Goal: Information Seeking & Learning: Learn about a topic

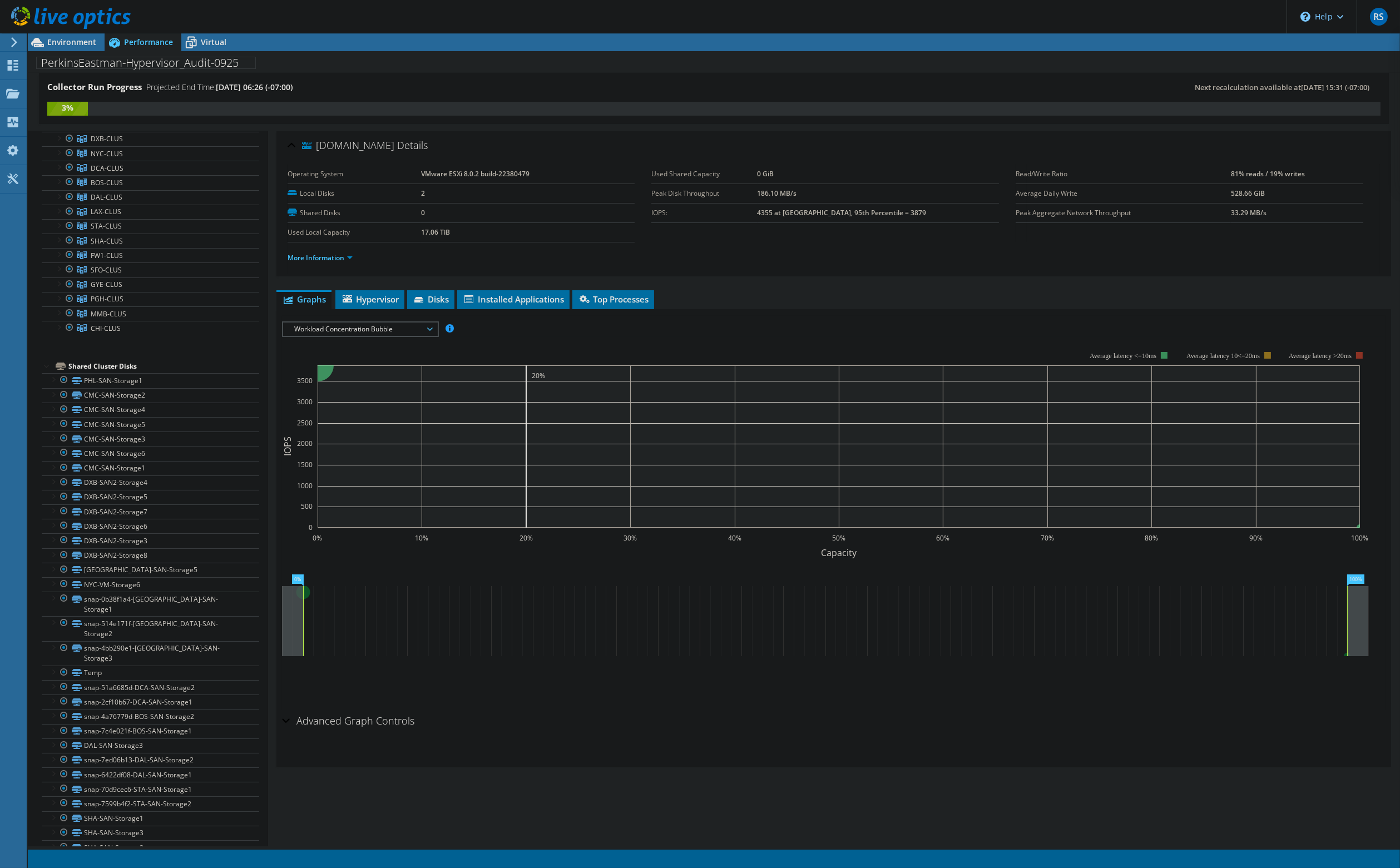
scroll to position [40, 0]
click at [69, 40] on span "Environment" at bounding box center [72, 42] width 49 height 11
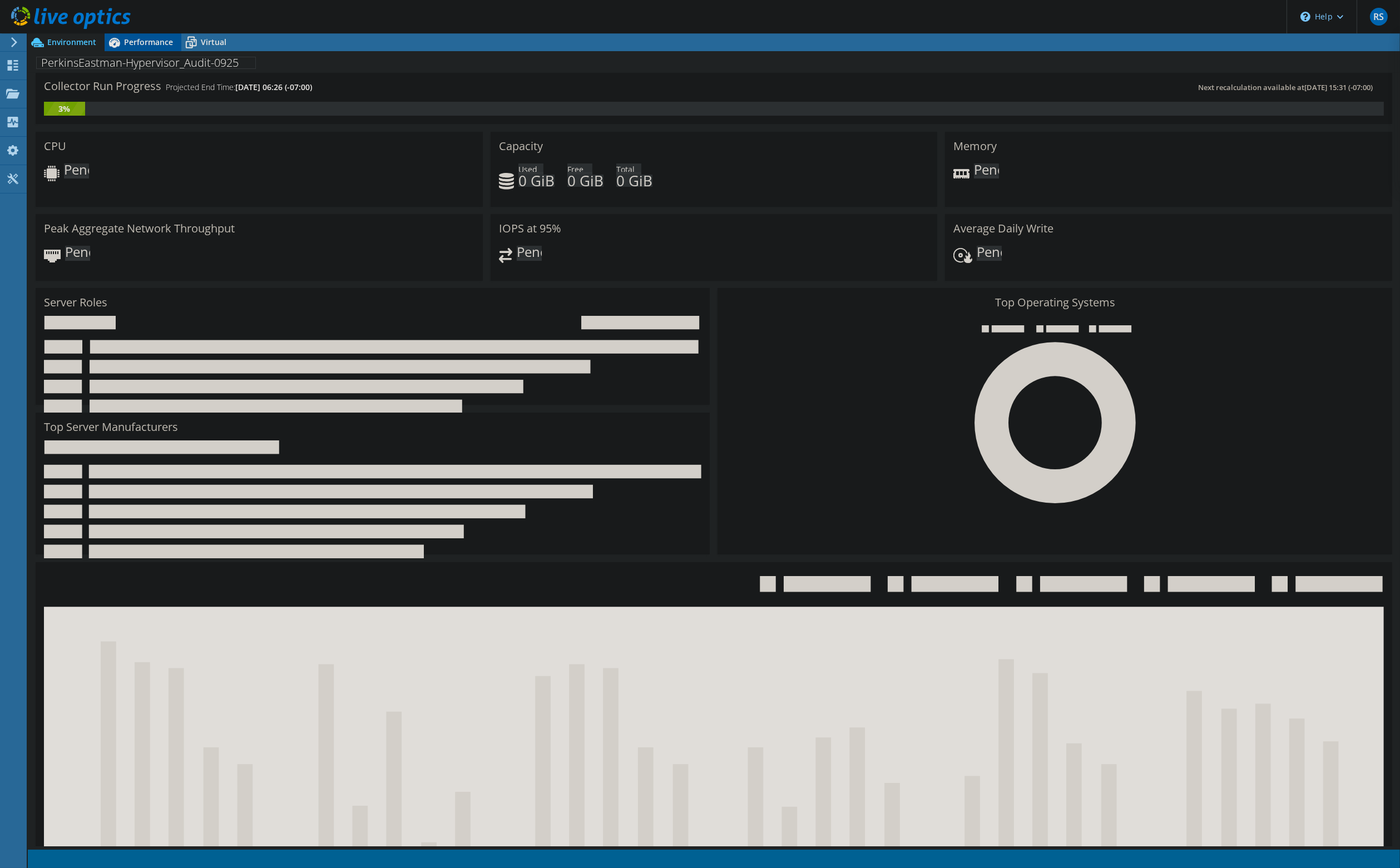
click at [141, 41] on span "Performance" at bounding box center [149, 42] width 49 height 11
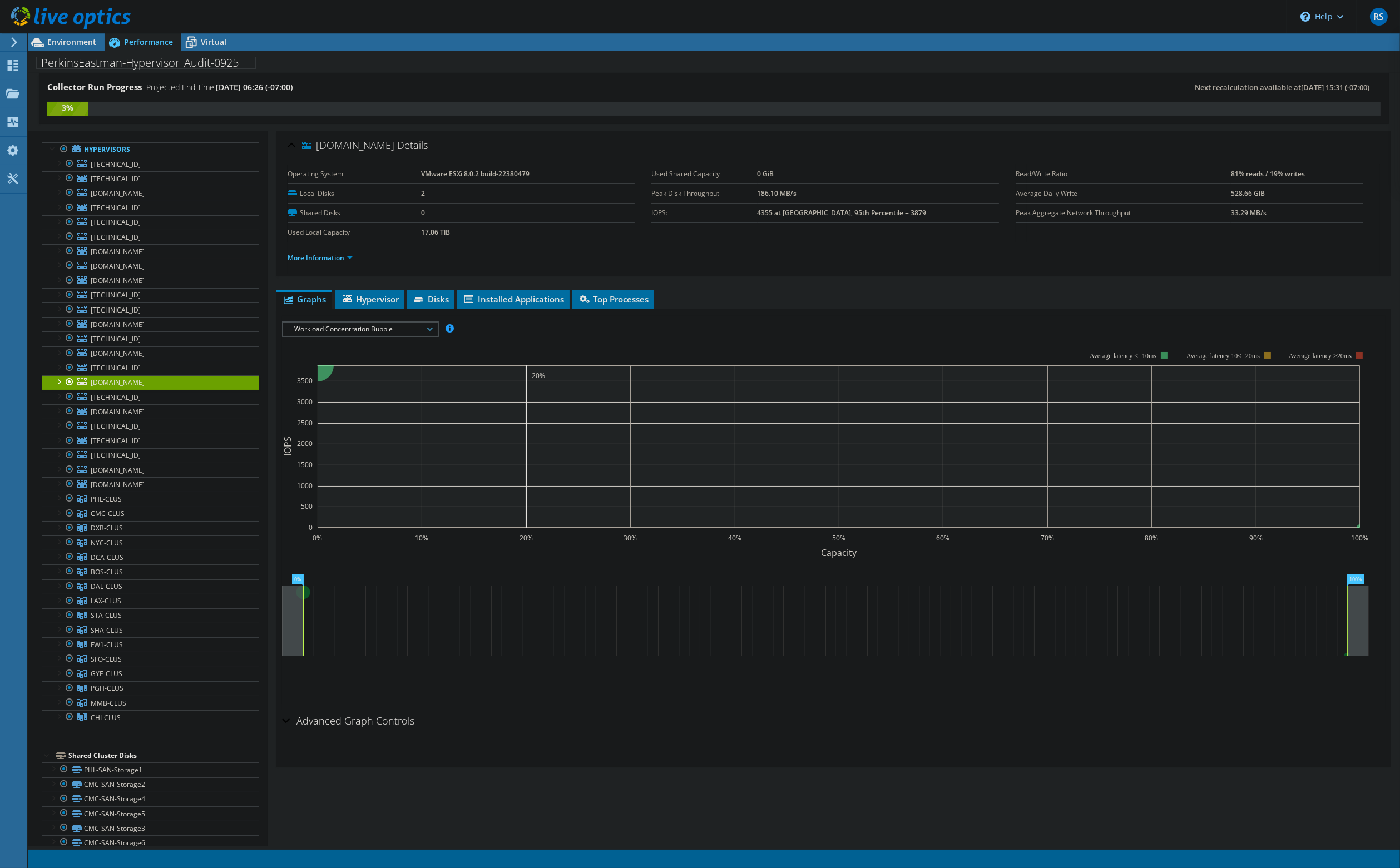
scroll to position [0, 0]
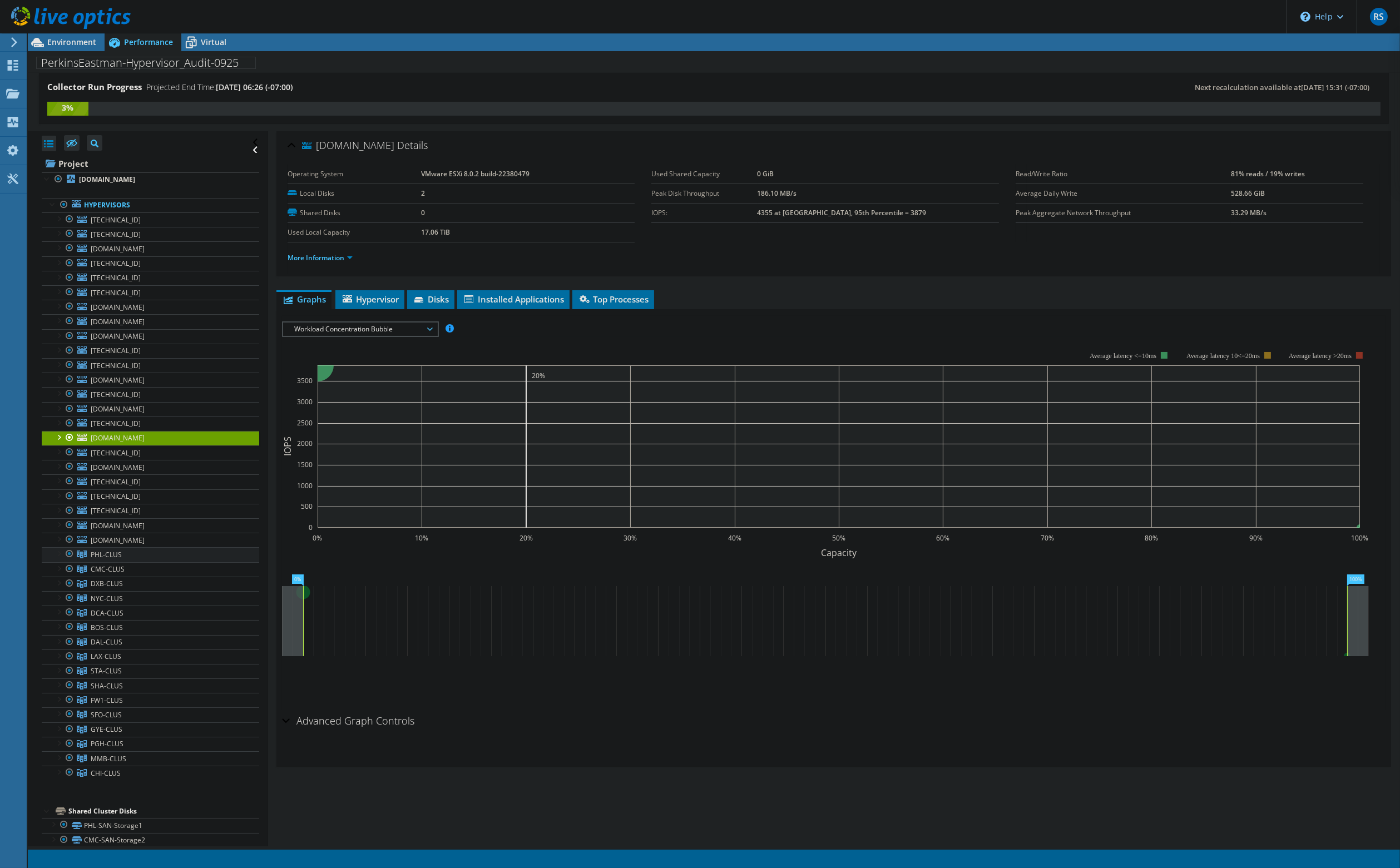
click at [107, 550] on span "PHL-CLUS" at bounding box center [106, 554] width 31 height 9
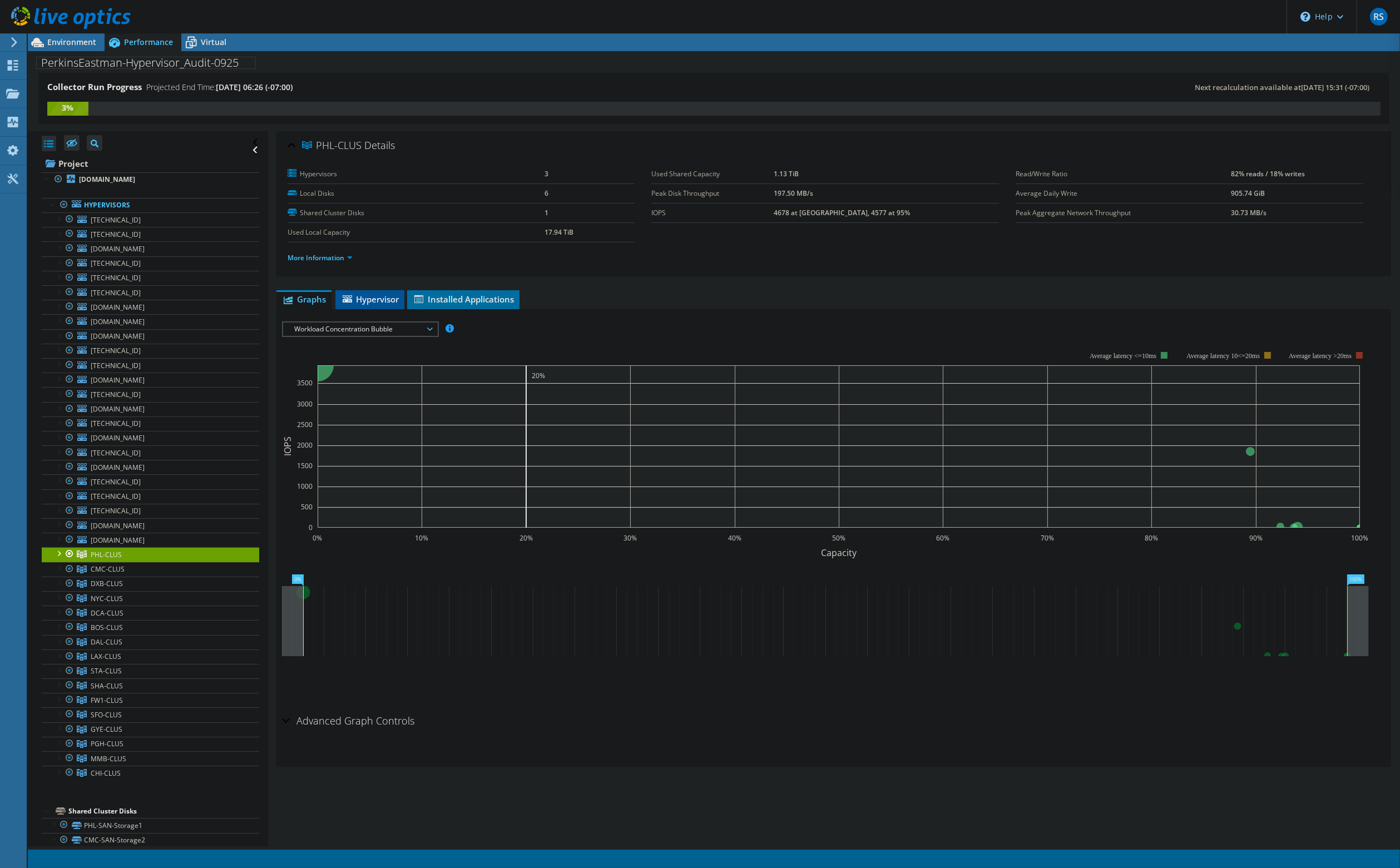
click at [370, 300] on span "Hypervisor" at bounding box center [370, 299] width 58 height 11
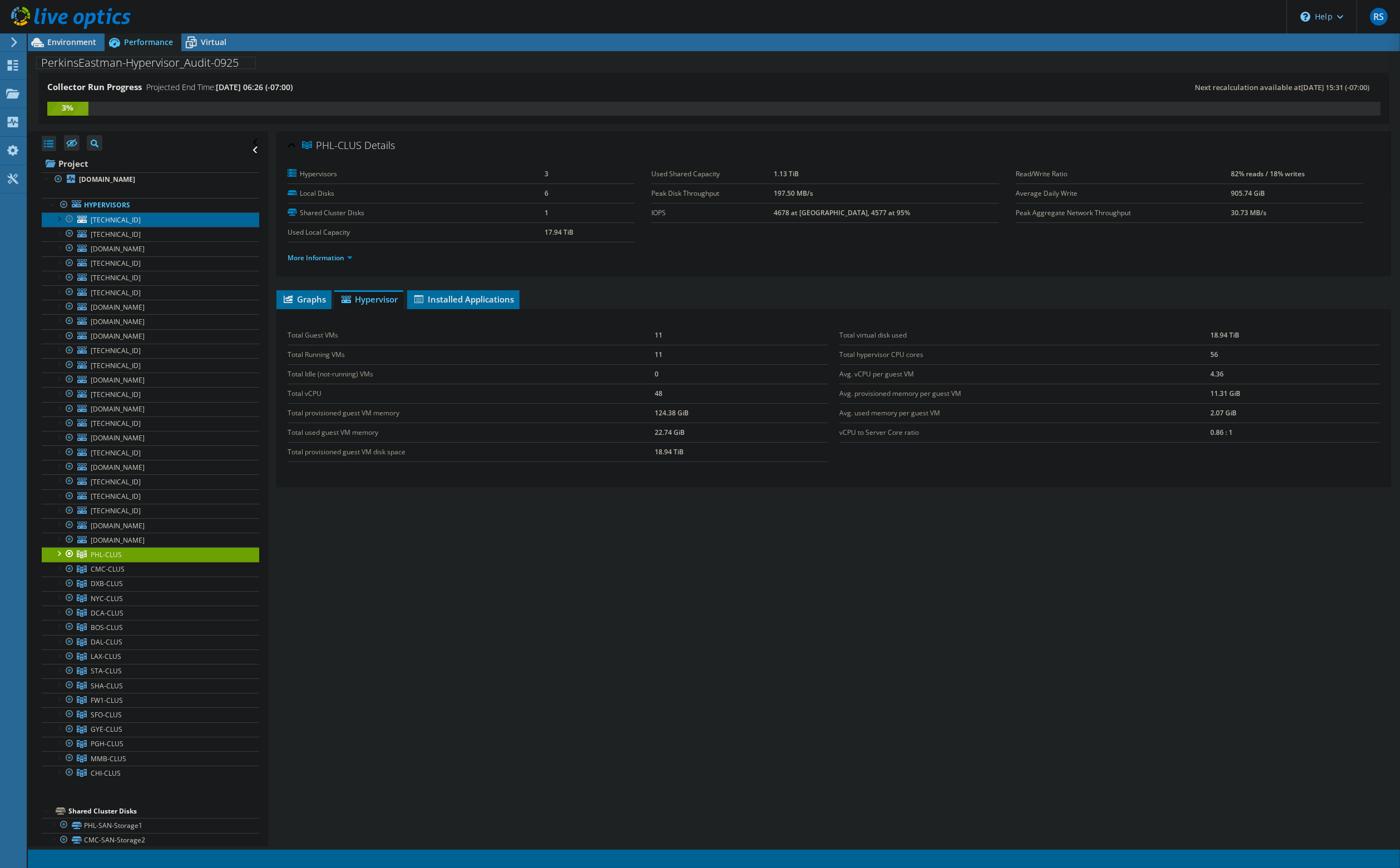
click at [112, 221] on span "[TECHNICAL_ID]" at bounding box center [116, 220] width 50 height 9
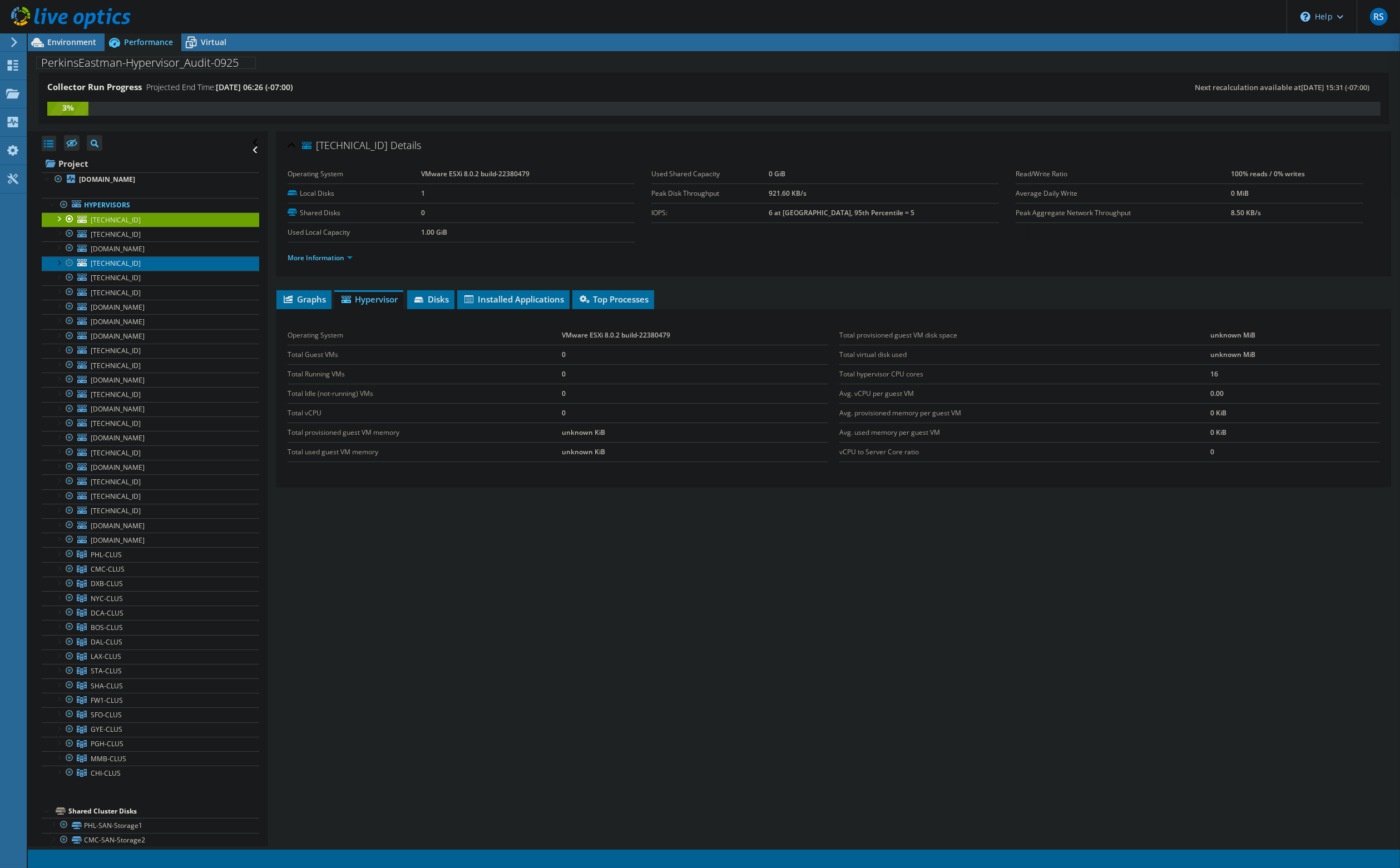
click at [110, 260] on span "[TECHNICAL_ID]" at bounding box center [116, 263] width 50 height 9
click at [315, 298] on span "Graphs" at bounding box center [304, 299] width 44 height 11
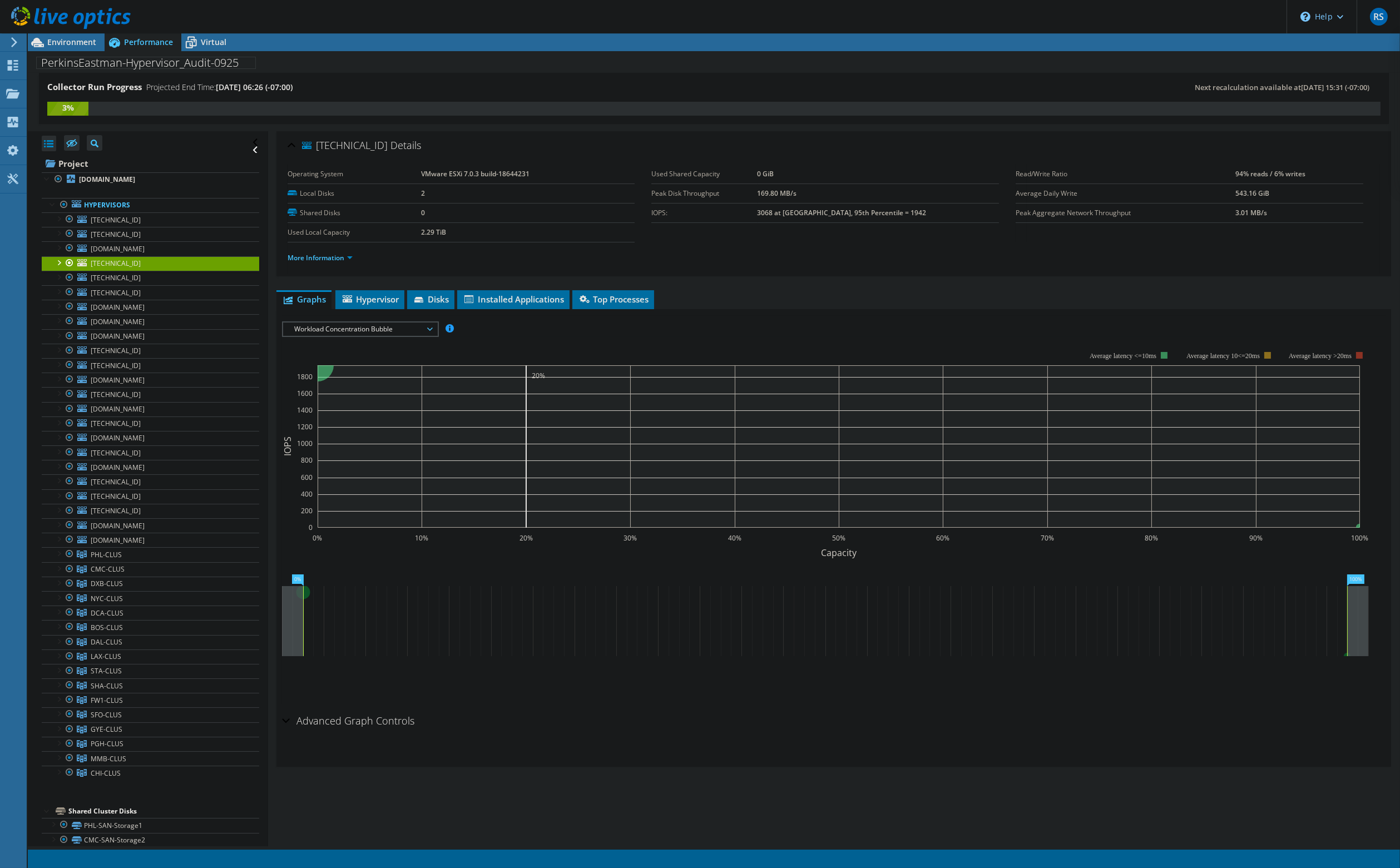
click at [380, 333] on span "Workload Concentration Bubble" at bounding box center [360, 330] width 143 height 13
click at [340, 365] on li "CPU Percentage" at bounding box center [360, 370] width 154 height 13
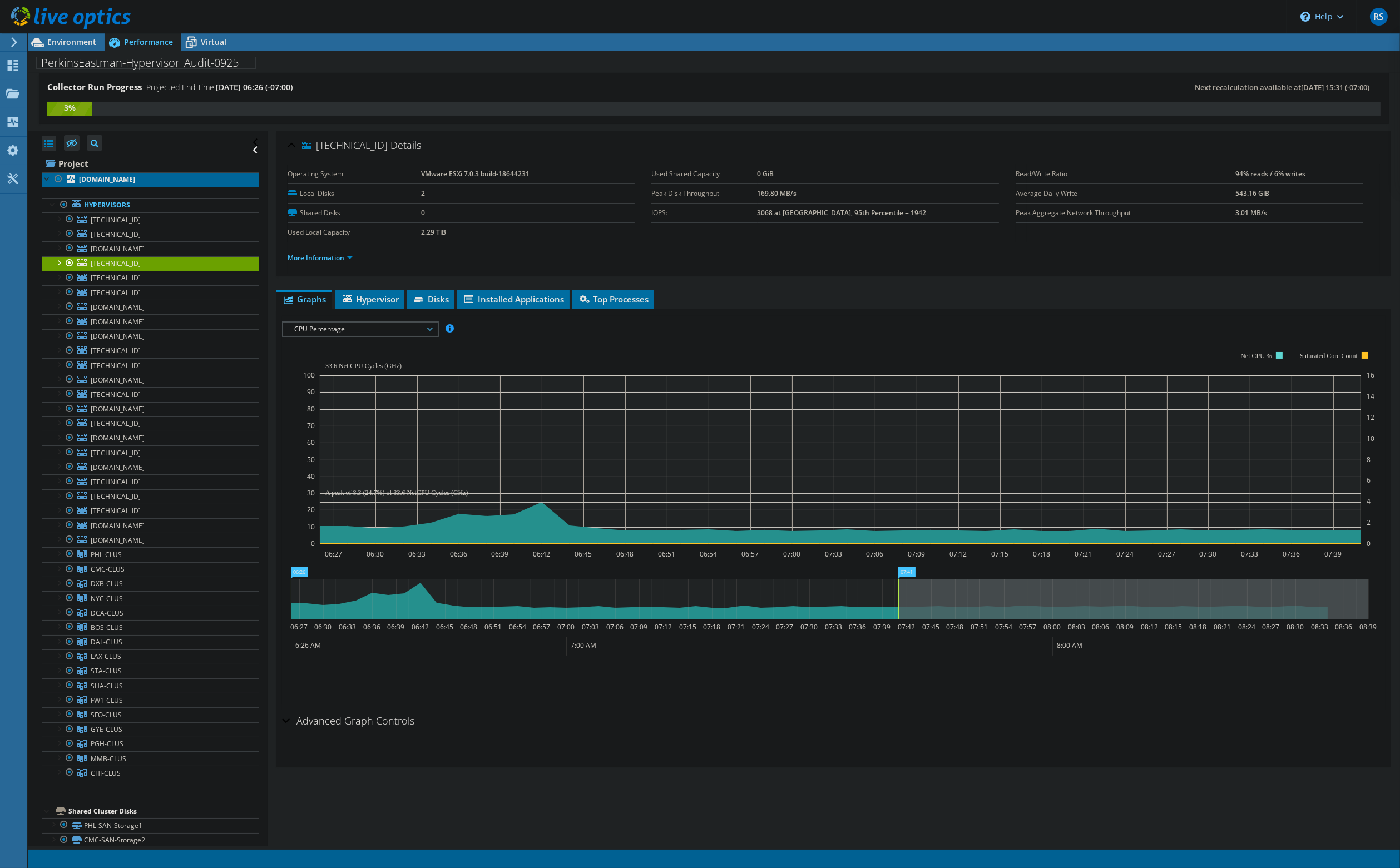
click at [103, 179] on b "[DOMAIN_NAME]" at bounding box center [107, 179] width 56 height 9
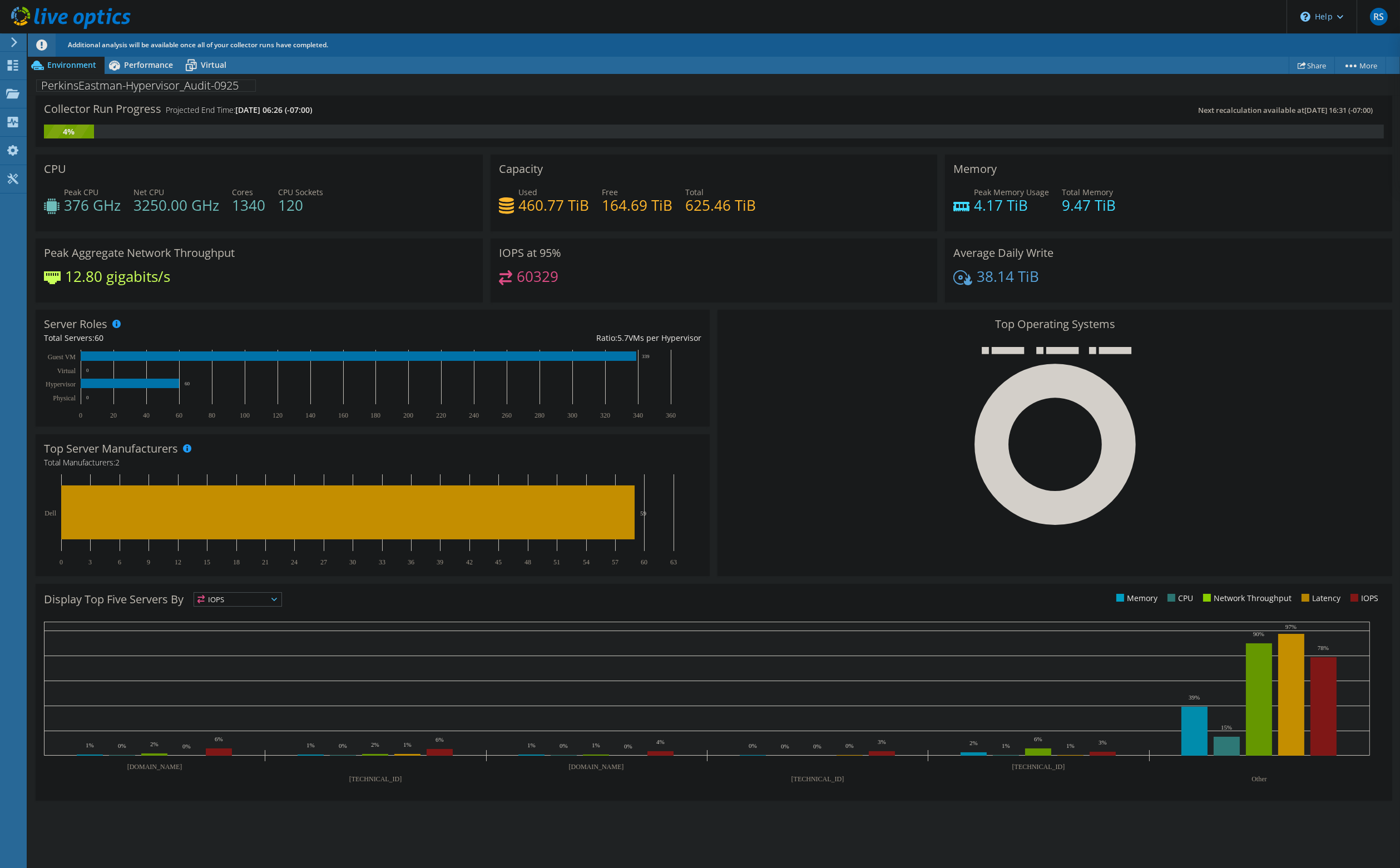
click at [272, 598] on span "IOPS" at bounding box center [238, 599] width 88 height 13
click at [923, 865] on div "Collector Run Progress Projected End Time: [DATE] 06:26 (-07:00) Next recalcula…" at bounding box center [713, 482] width 1372 height 774
drag, startPoint x: 799, startPoint y: 779, endPoint x: 884, endPoint y: 780, distance: 85.0
click at [884, 780] on rect at bounding box center [707, 705] width 1326 height 167
drag, startPoint x: 837, startPoint y: 780, endPoint x: 766, endPoint y: 774, distance: 71.3
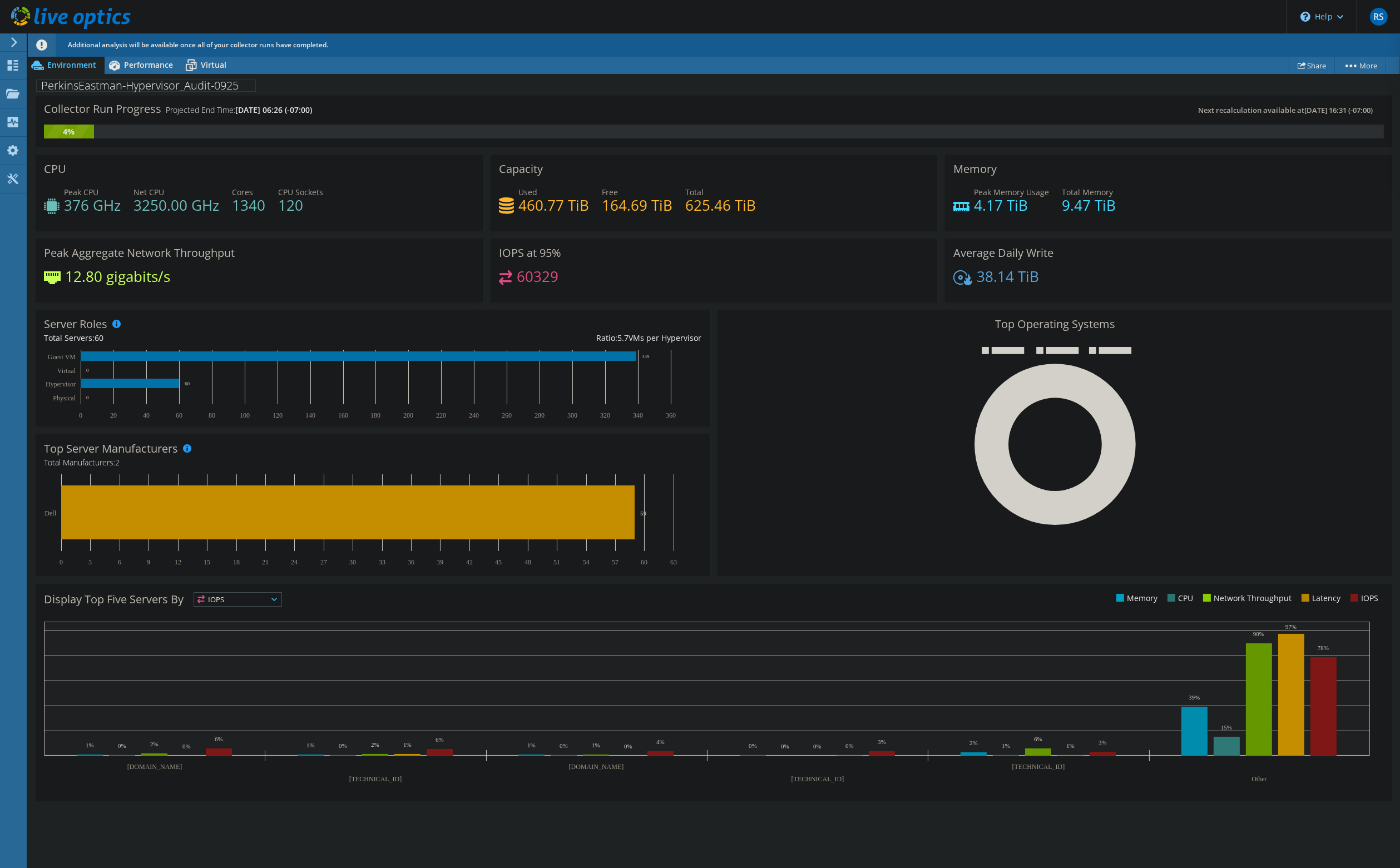
click at [766, 774] on rect at bounding box center [707, 705] width 1326 height 167
click at [151, 63] on span "Performance" at bounding box center [149, 64] width 49 height 11
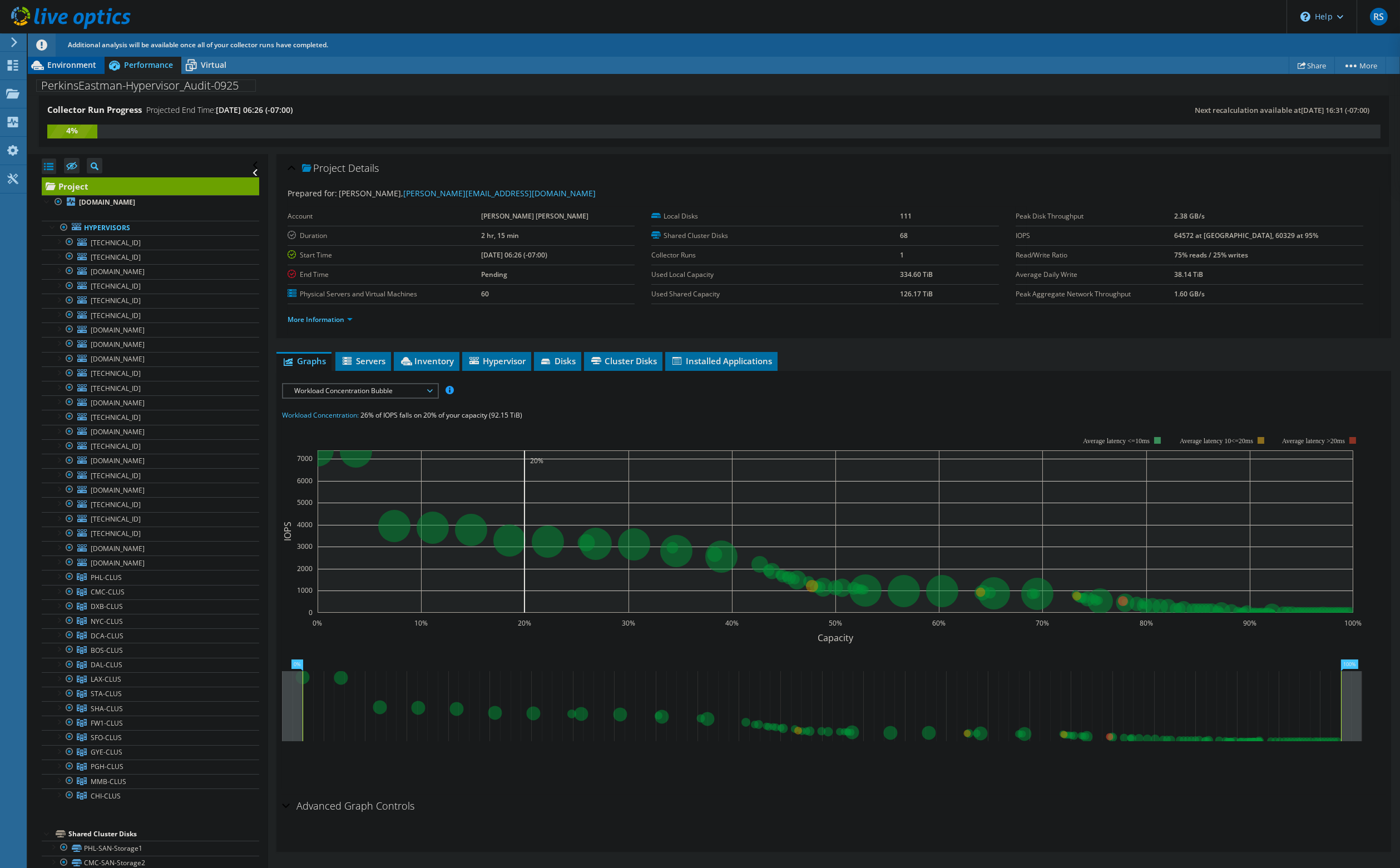
click at [84, 68] on span "Environment" at bounding box center [72, 64] width 49 height 11
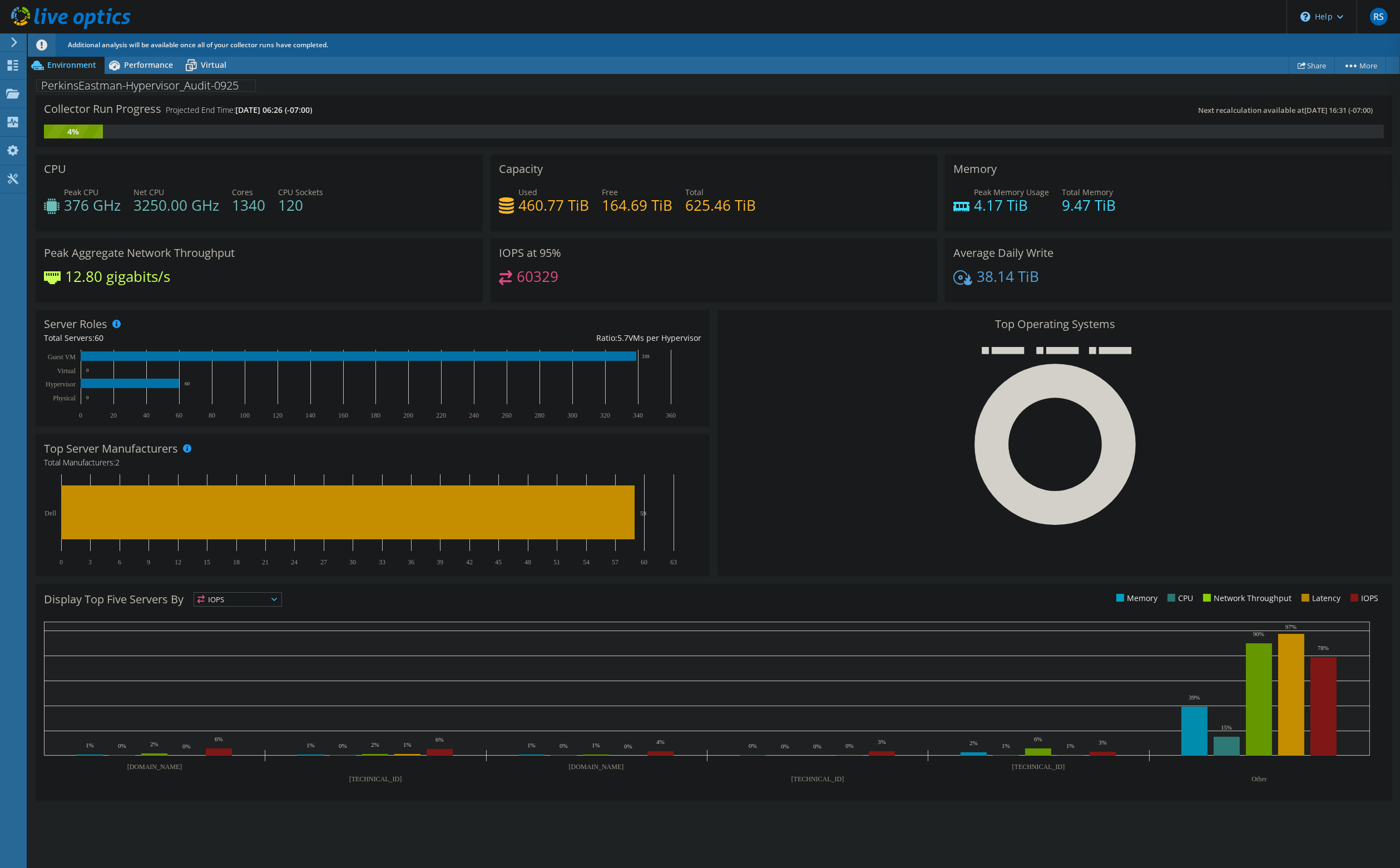
click at [76, 66] on span "Environment" at bounding box center [72, 64] width 49 height 11
click at [148, 66] on span "Performance" at bounding box center [149, 64] width 49 height 11
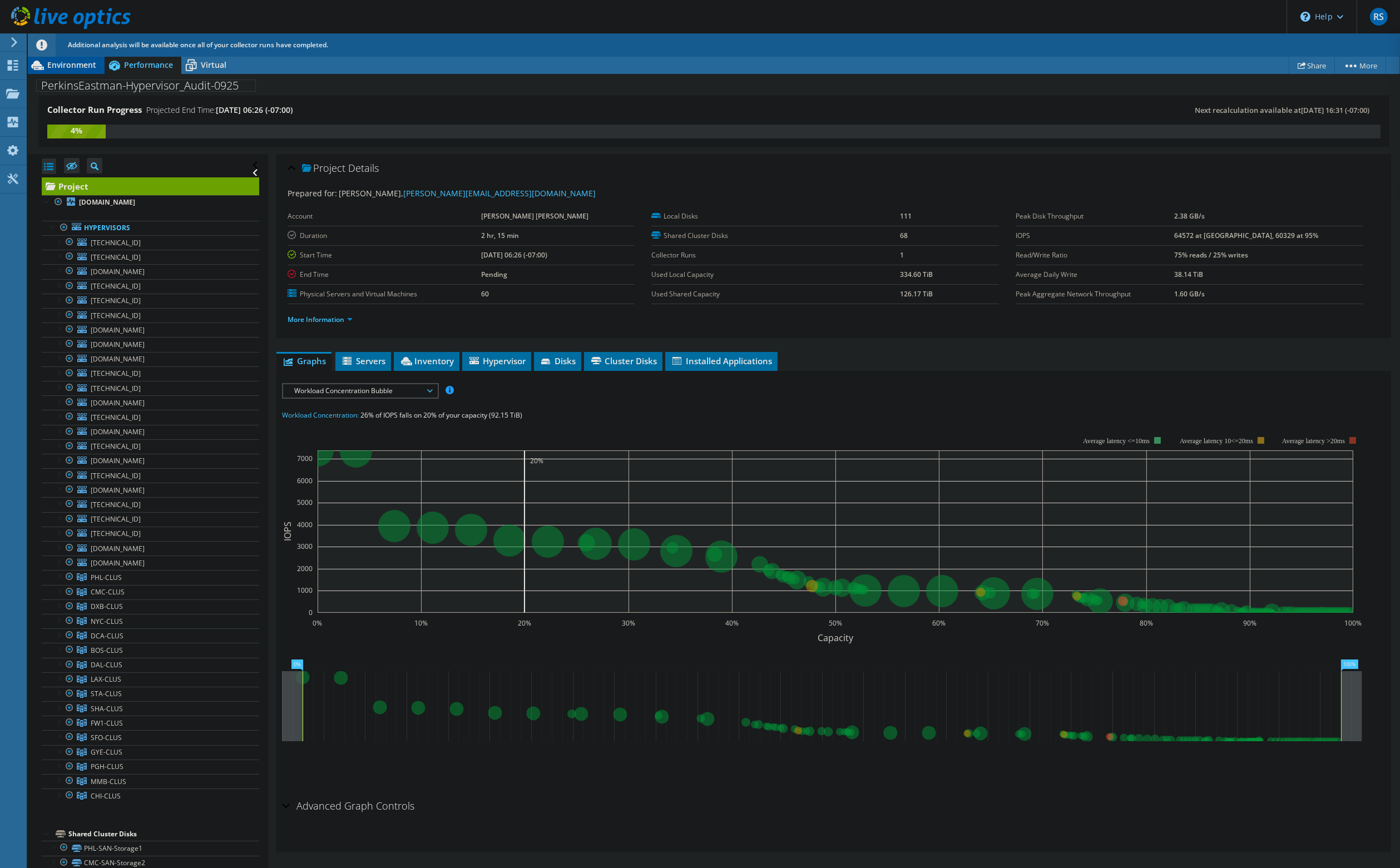
click at [58, 68] on span "Environment" at bounding box center [72, 64] width 49 height 11
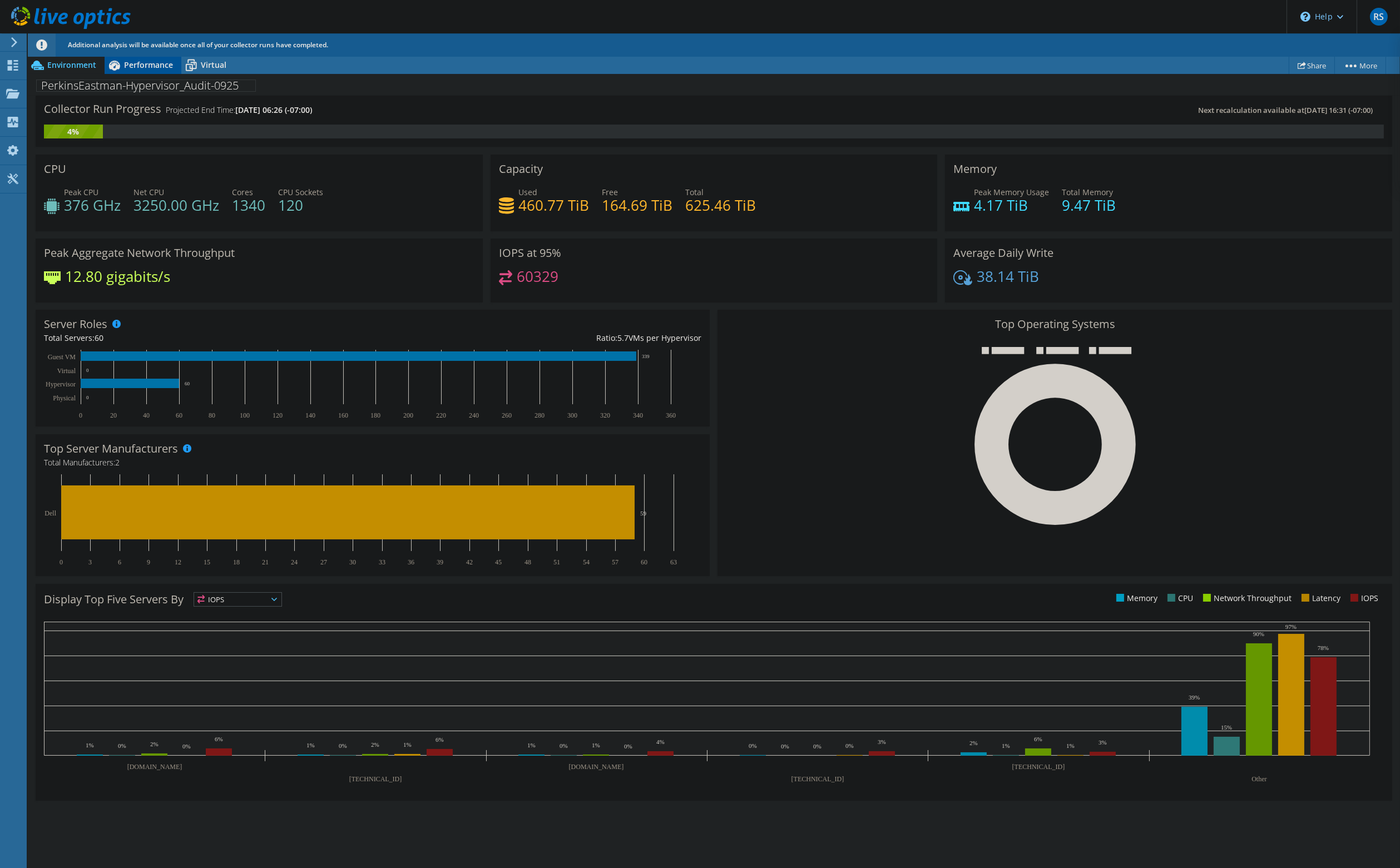
click at [149, 63] on span "Performance" at bounding box center [149, 64] width 49 height 11
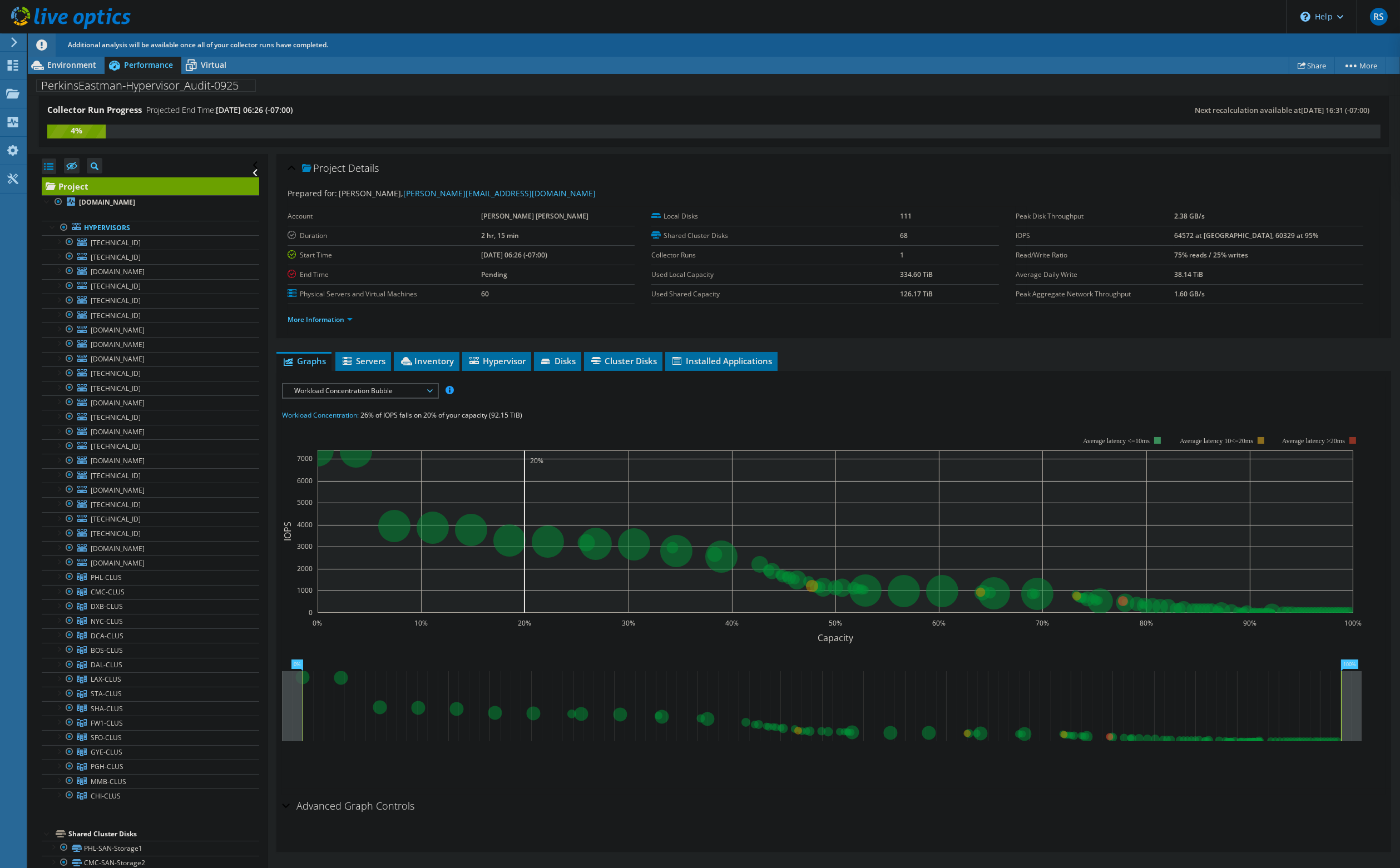
drag, startPoint x: 189, startPoint y: 202, endPoint x: 628, endPoint y: 176, distance: 439.8
click at [628, 176] on div "Project Details" at bounding box center [833, 169] width 1092 height 24
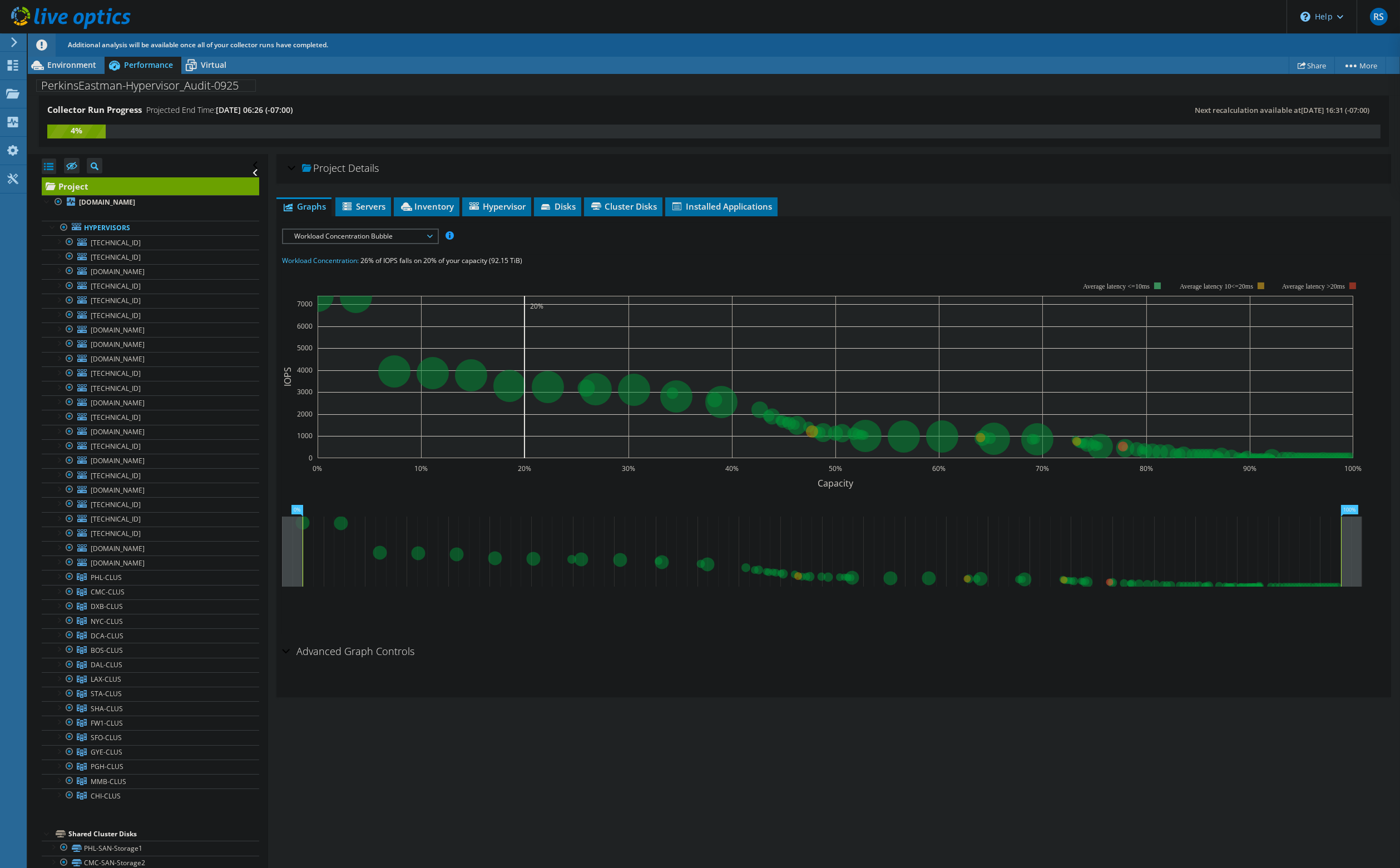
click at [627, 166] on div "Project Details" at bounding box center [833, 169] width 1092 height 24
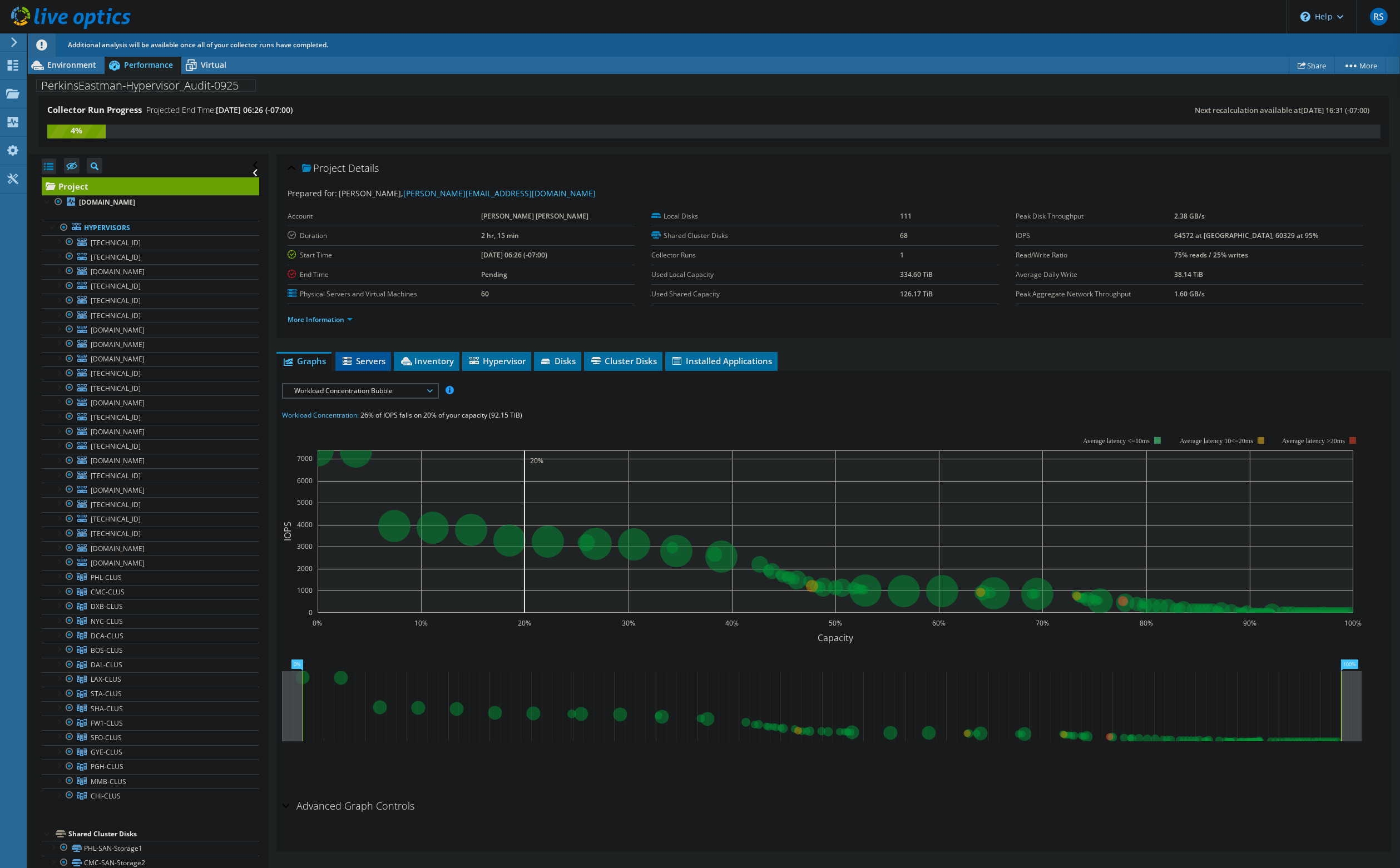
click at [360, 356] on span "Servers" at bounding box center [363, 361] width 44 height 11
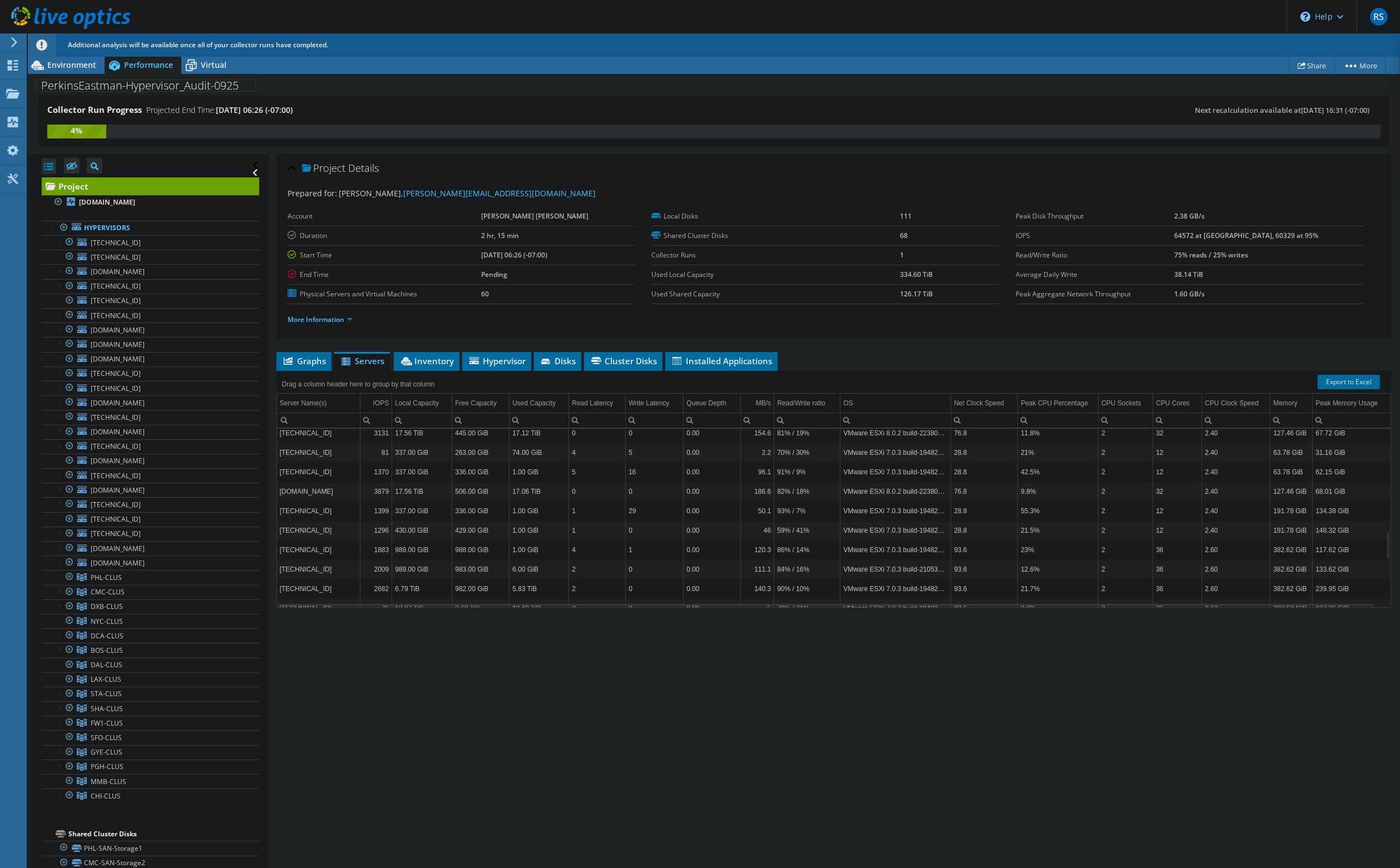
scroll to position [980, 0]
click at [421, 365] on li "Inventory" at bounding box center [426, 361] width 66 height 19
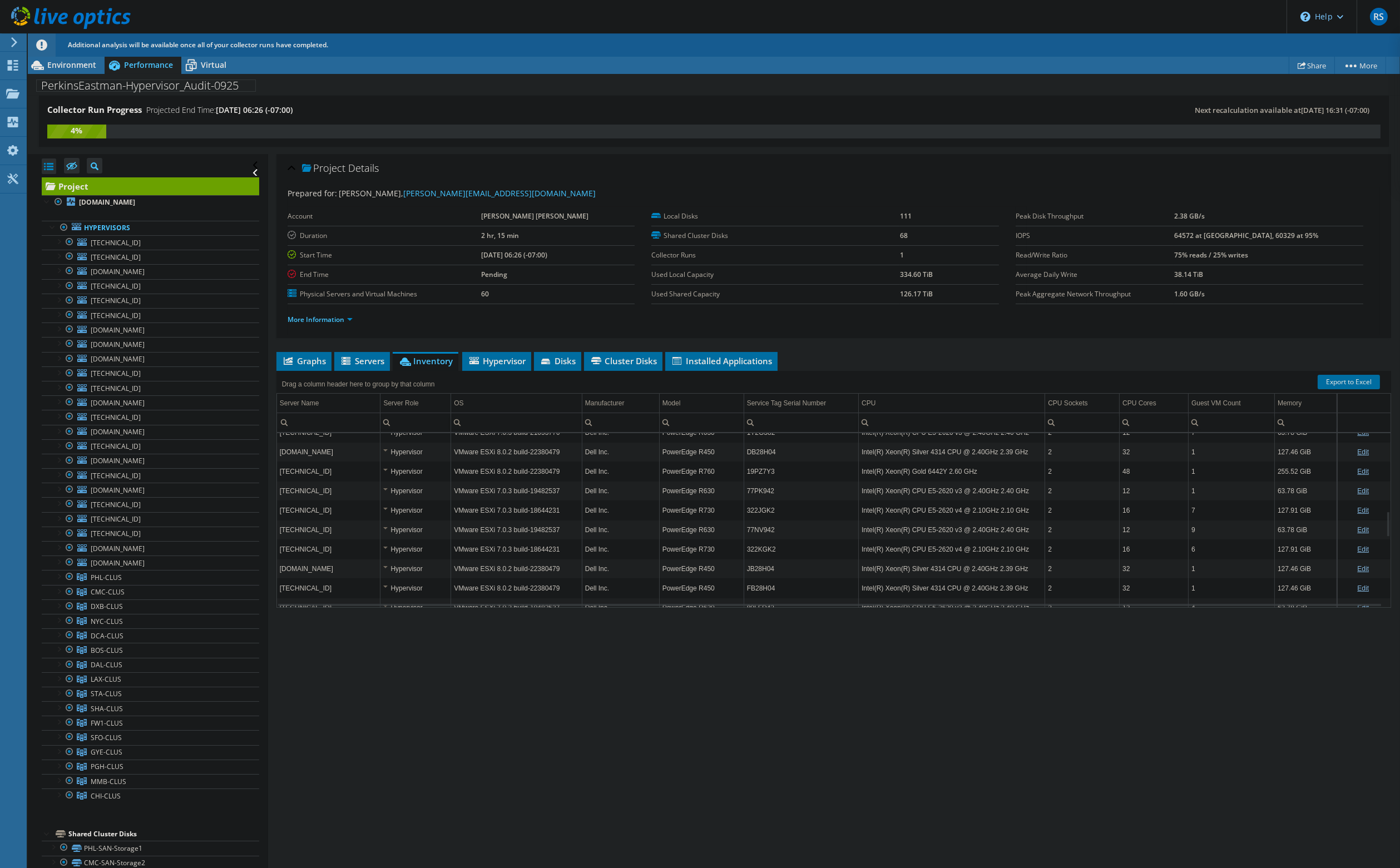
scroll to position [0, 0]
click at [626, 357] on span "Cluster Disks" at bounding box center [622, 361] width 68 height 11
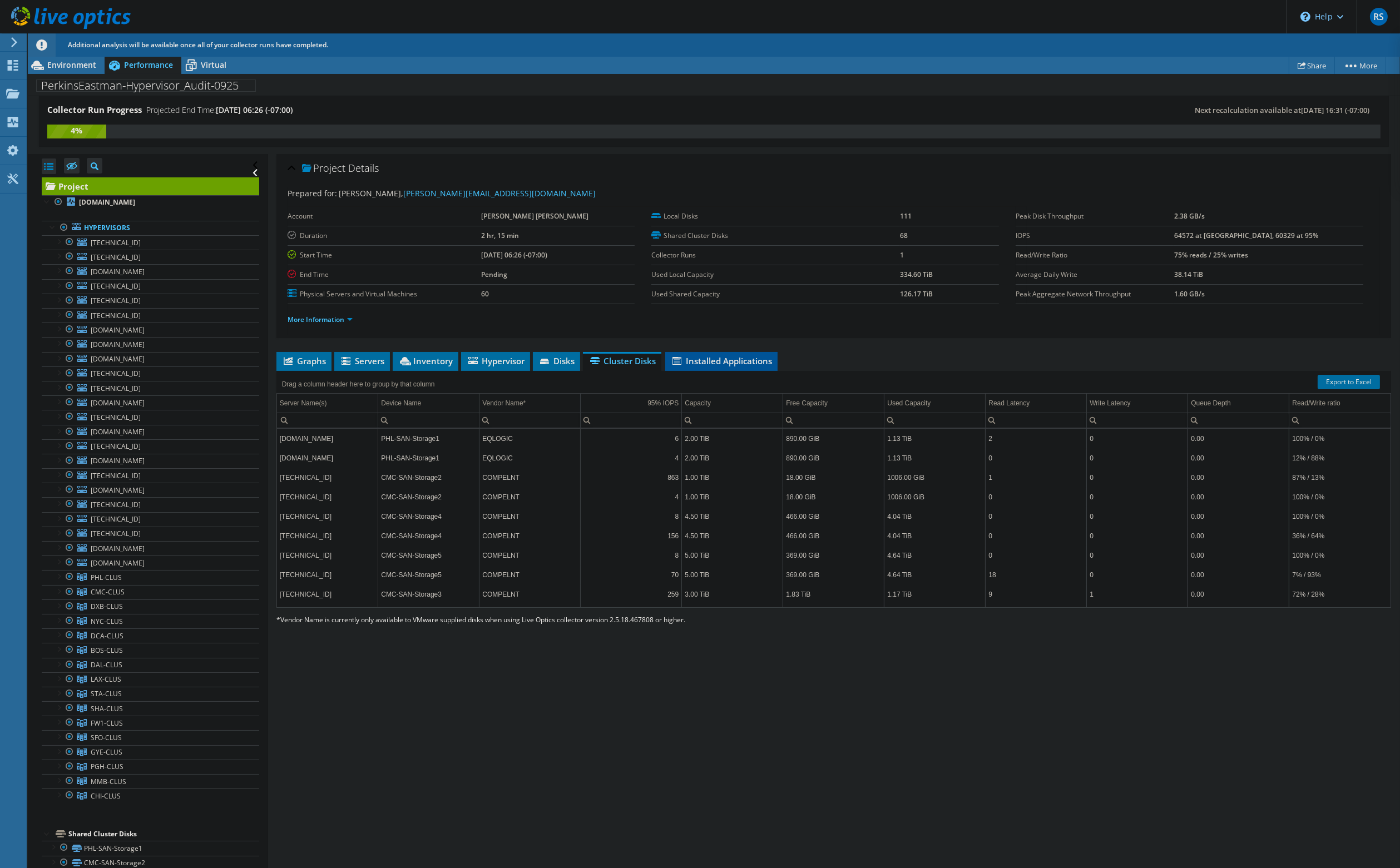
click at [706, 356] on span "Installed Applications" at bounding box center [721, 361] width 101 height 11
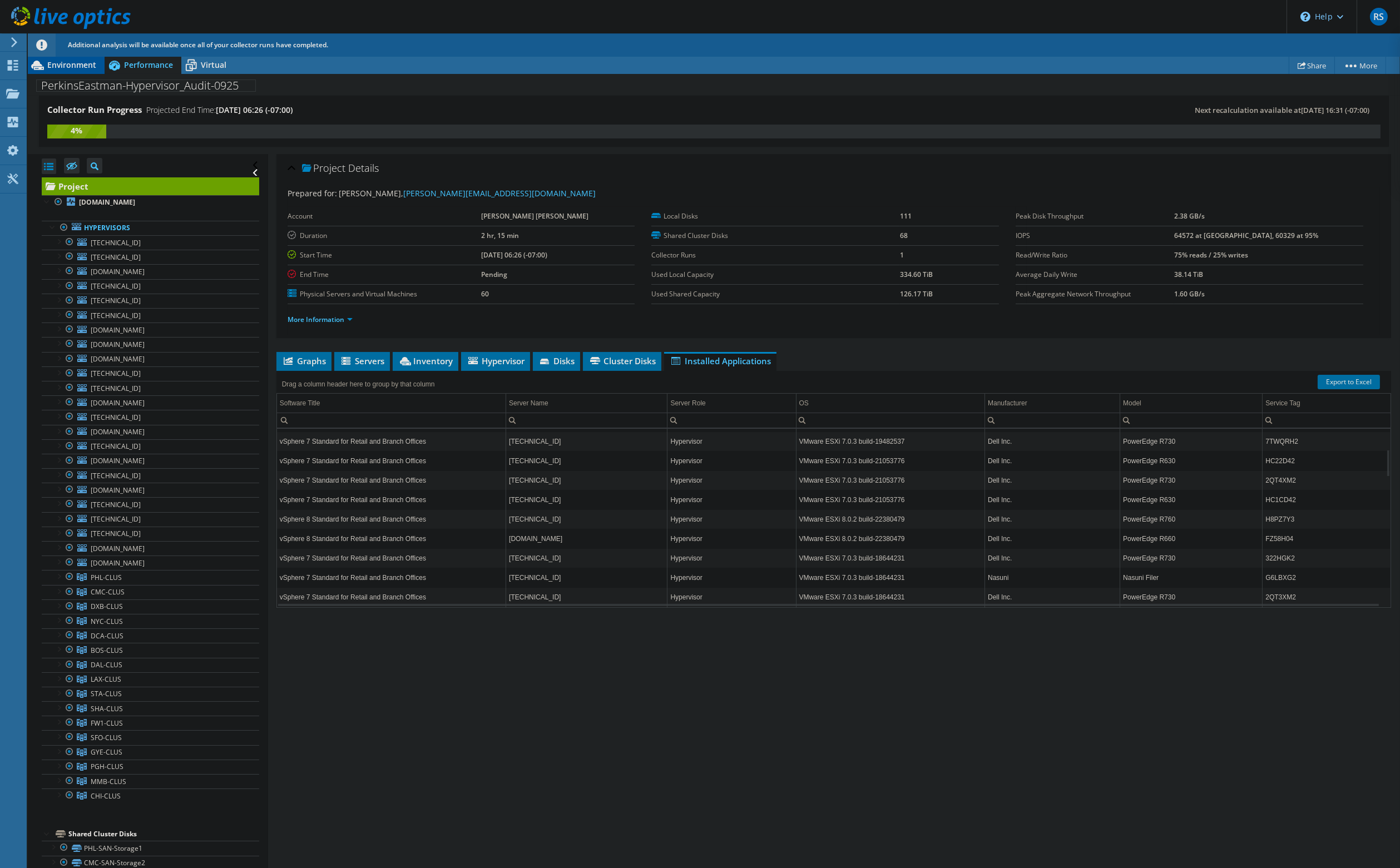
click at [72, 71] on div "Environment" at bounding box center [66, 64] width 77 height 18
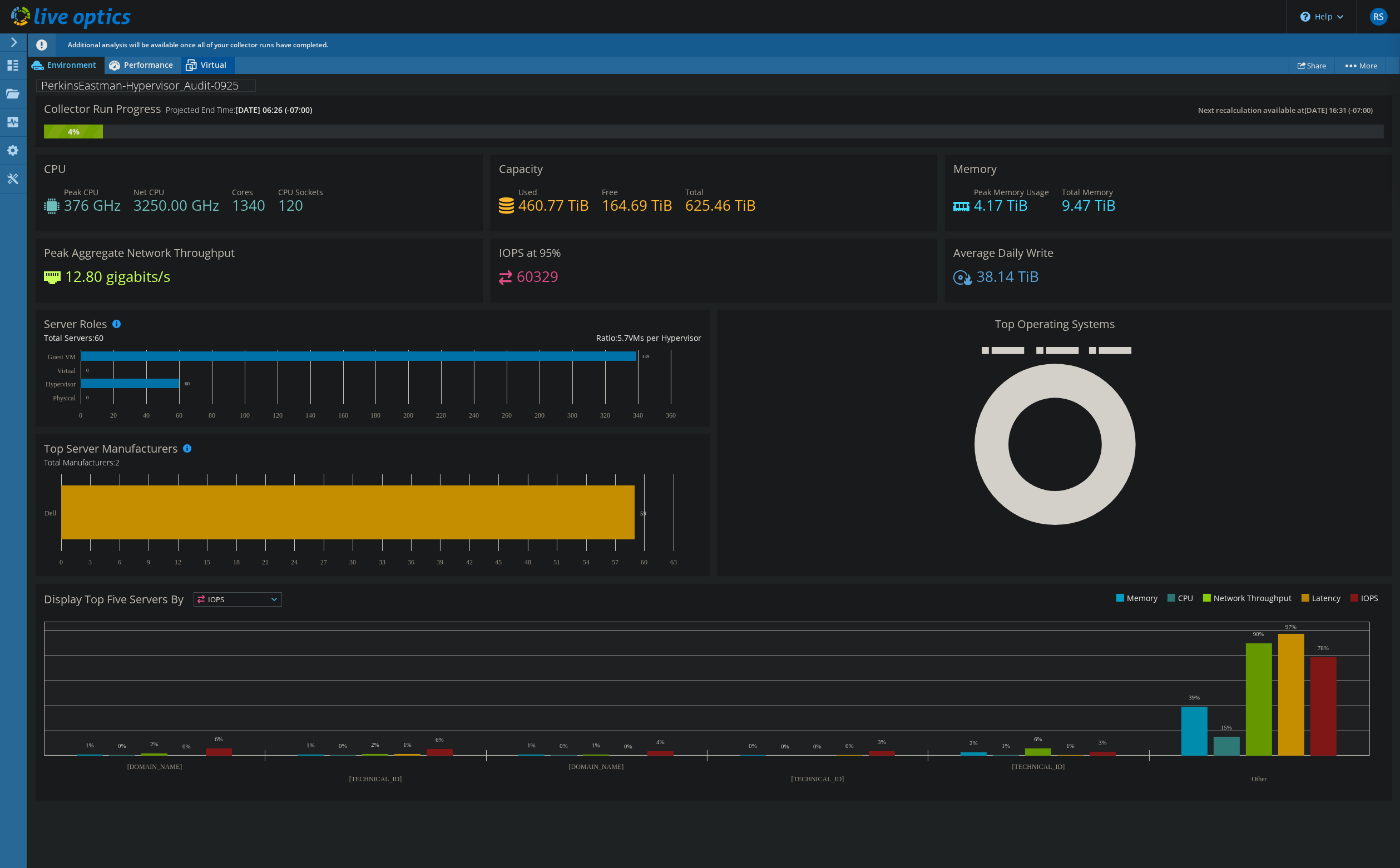
click at [219, 67] on span "Virtual" at bounding box center [214, 64] width 26 height 11
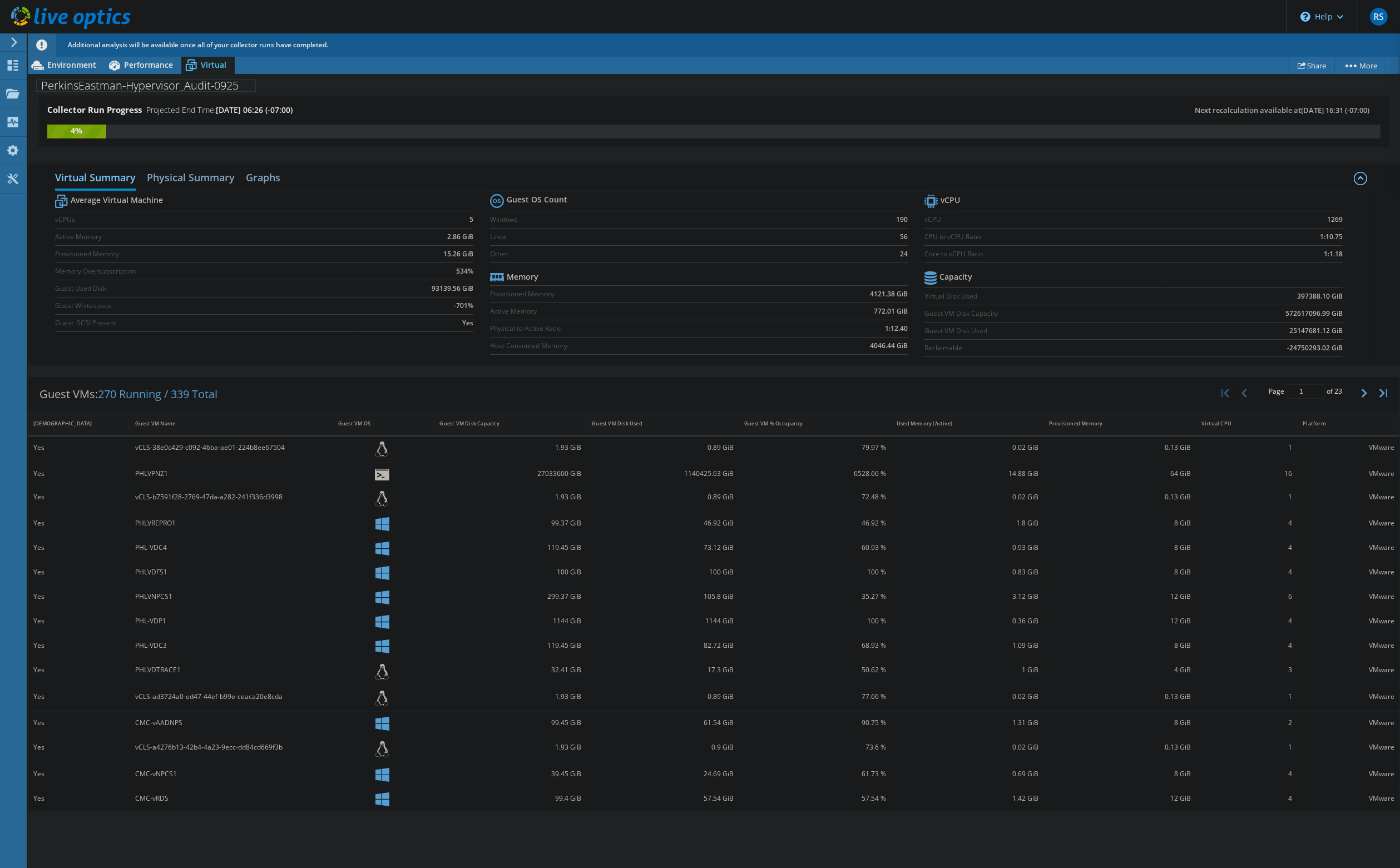
click at [521, 220] on label "Windows" at bounding box center [671, 220] width 363 height 11
click at [185, 176] on h2 "Physical Summary" at bounding box center [190, 178] width 88 height 24
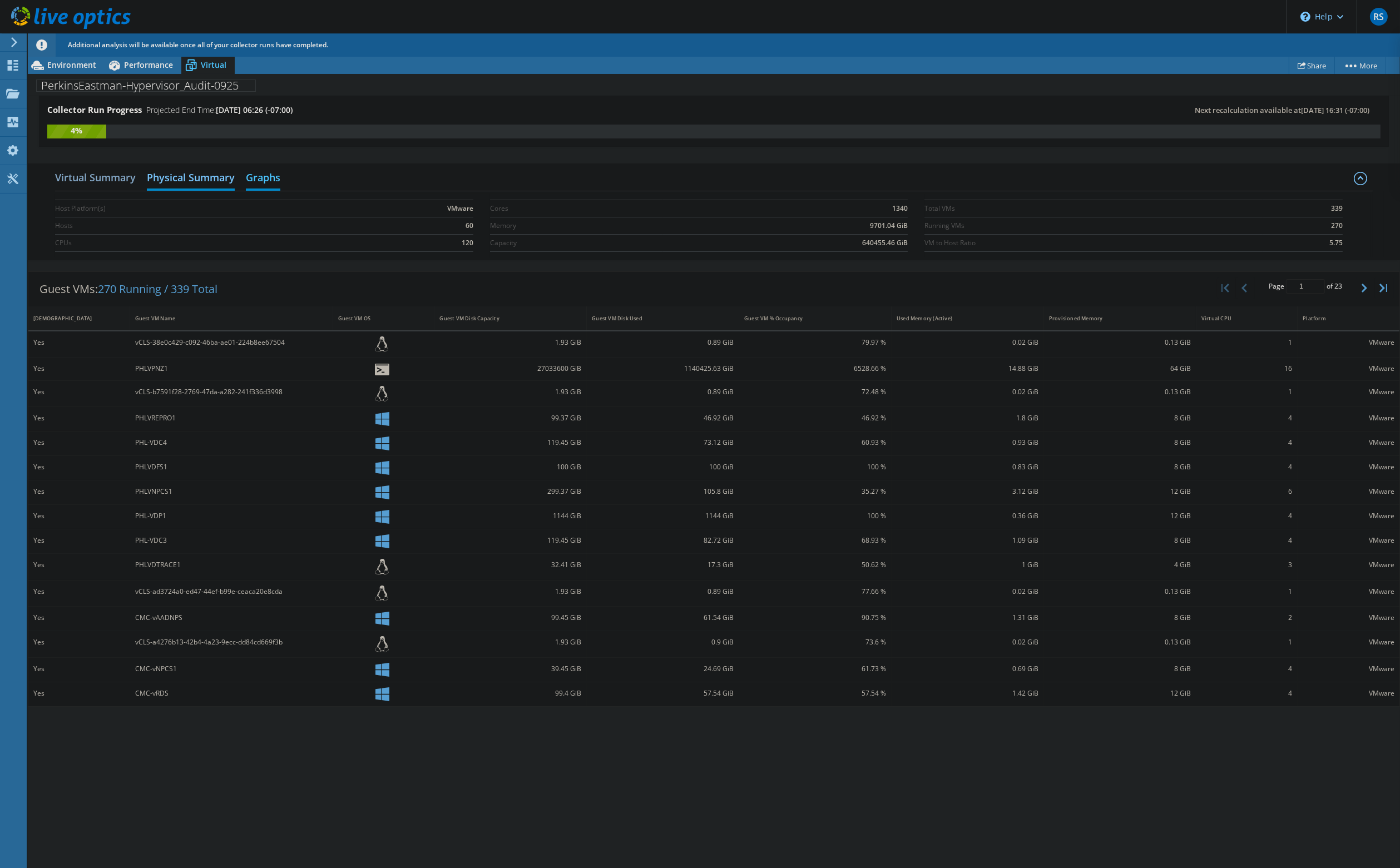
click at [274, 179] on h2 "Graphs" at bounding box center [263, 178] width 34 height 24
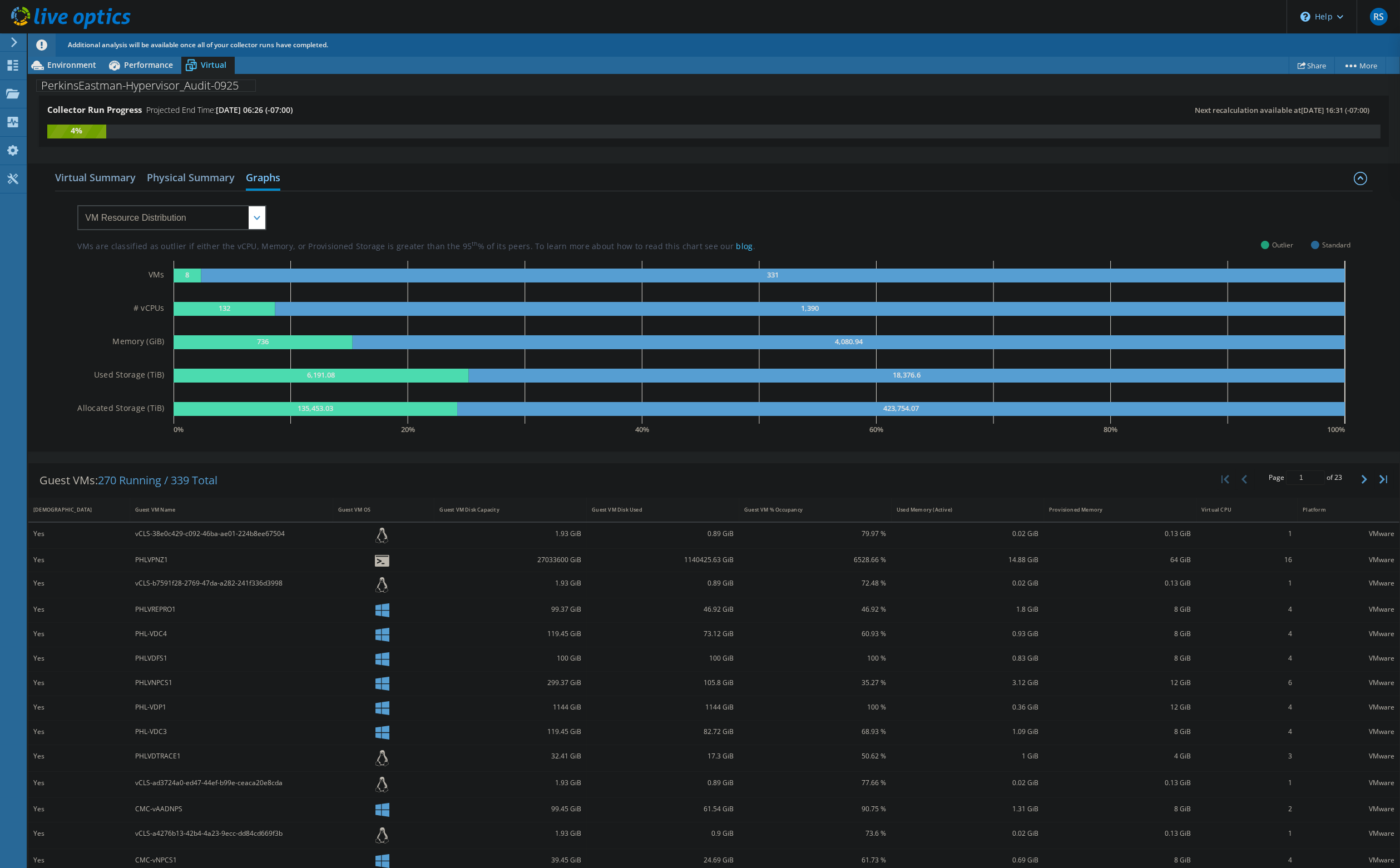
scroll to position [30, 0]
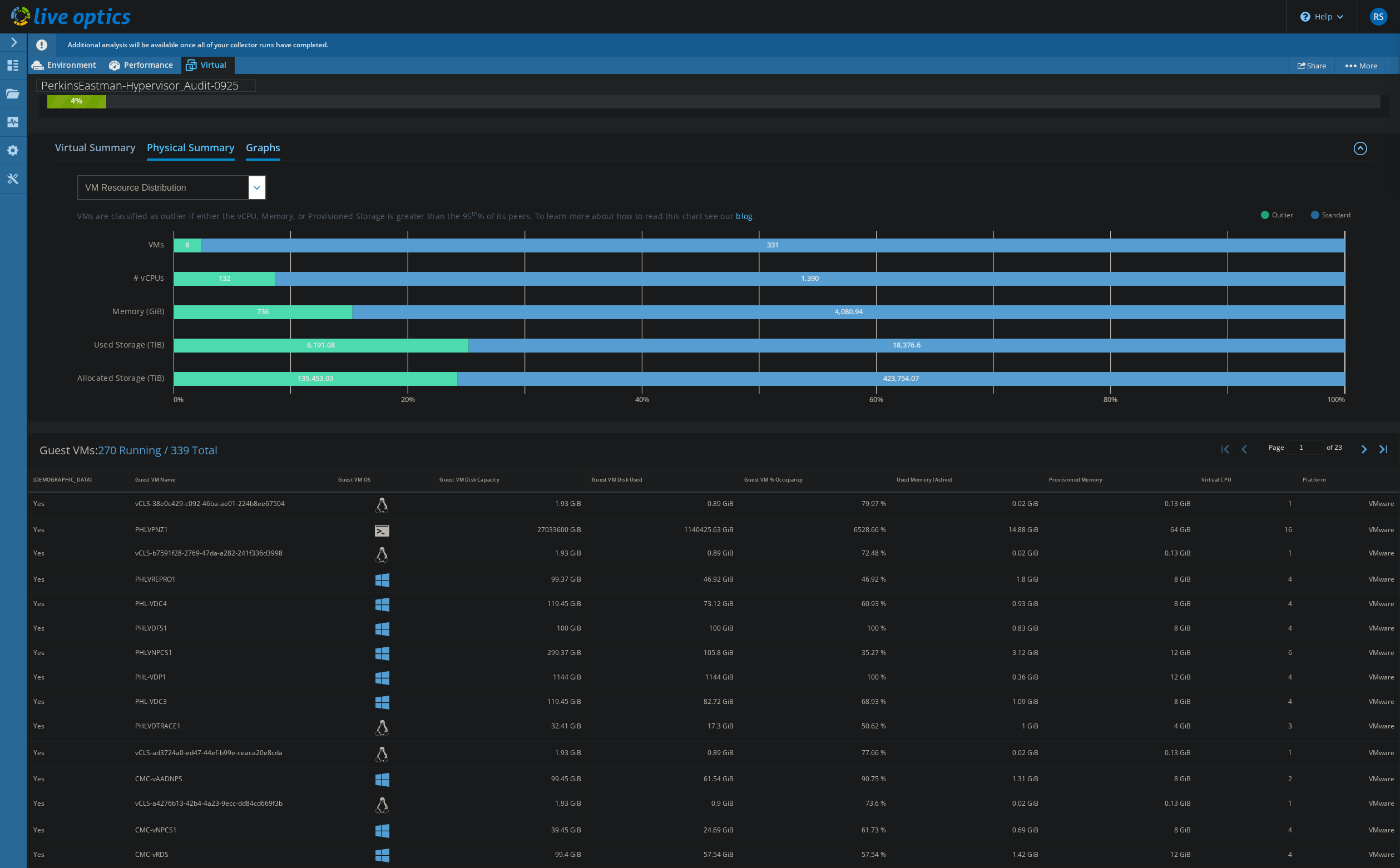
click at [184, 146] on h2 "Physical Summary" at bounding box center [190, 148] width 88 height 24
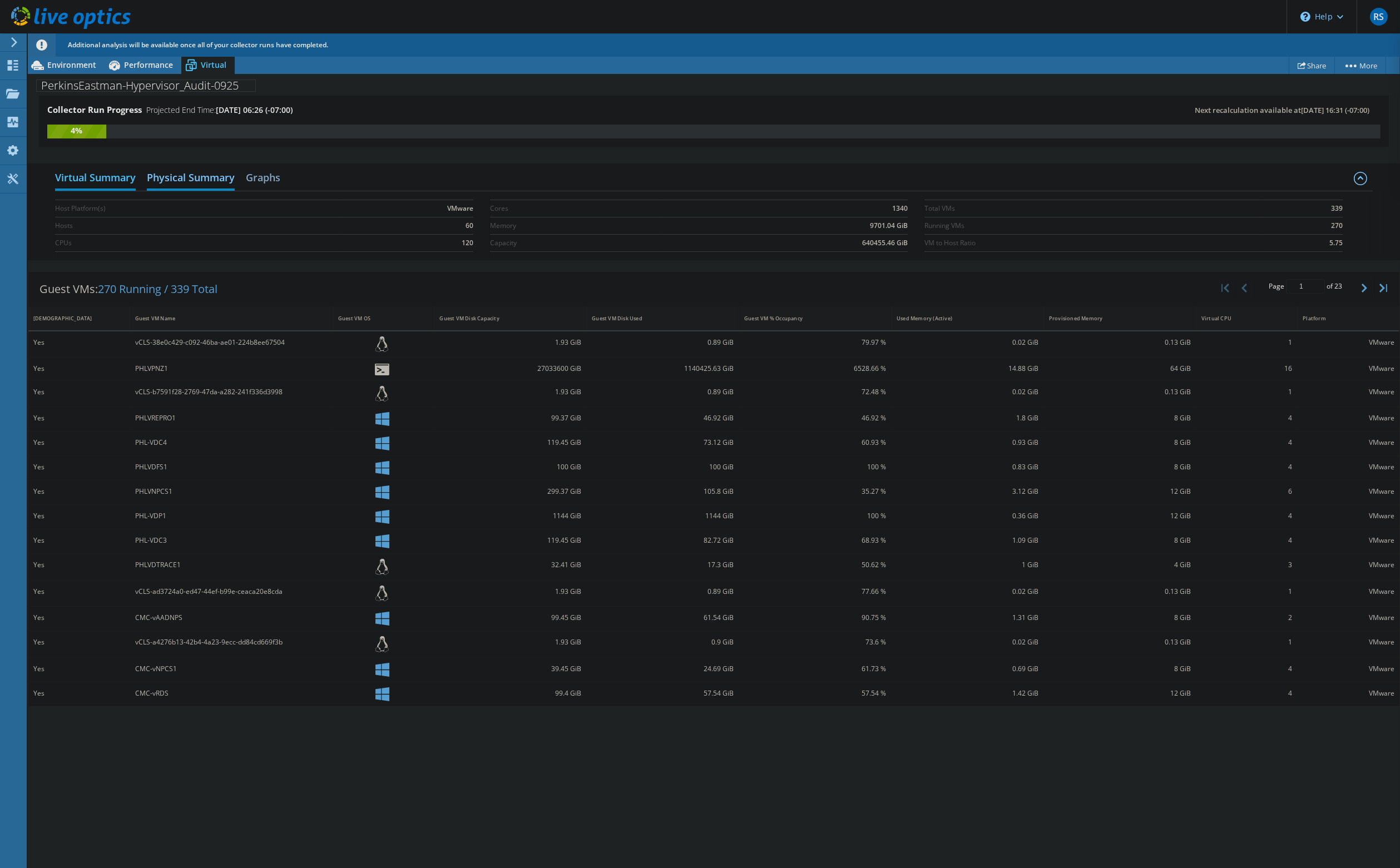
click at [101, 179] on h2 "Virtual Summary" at bounding box center [95, 178] width 81 height 24
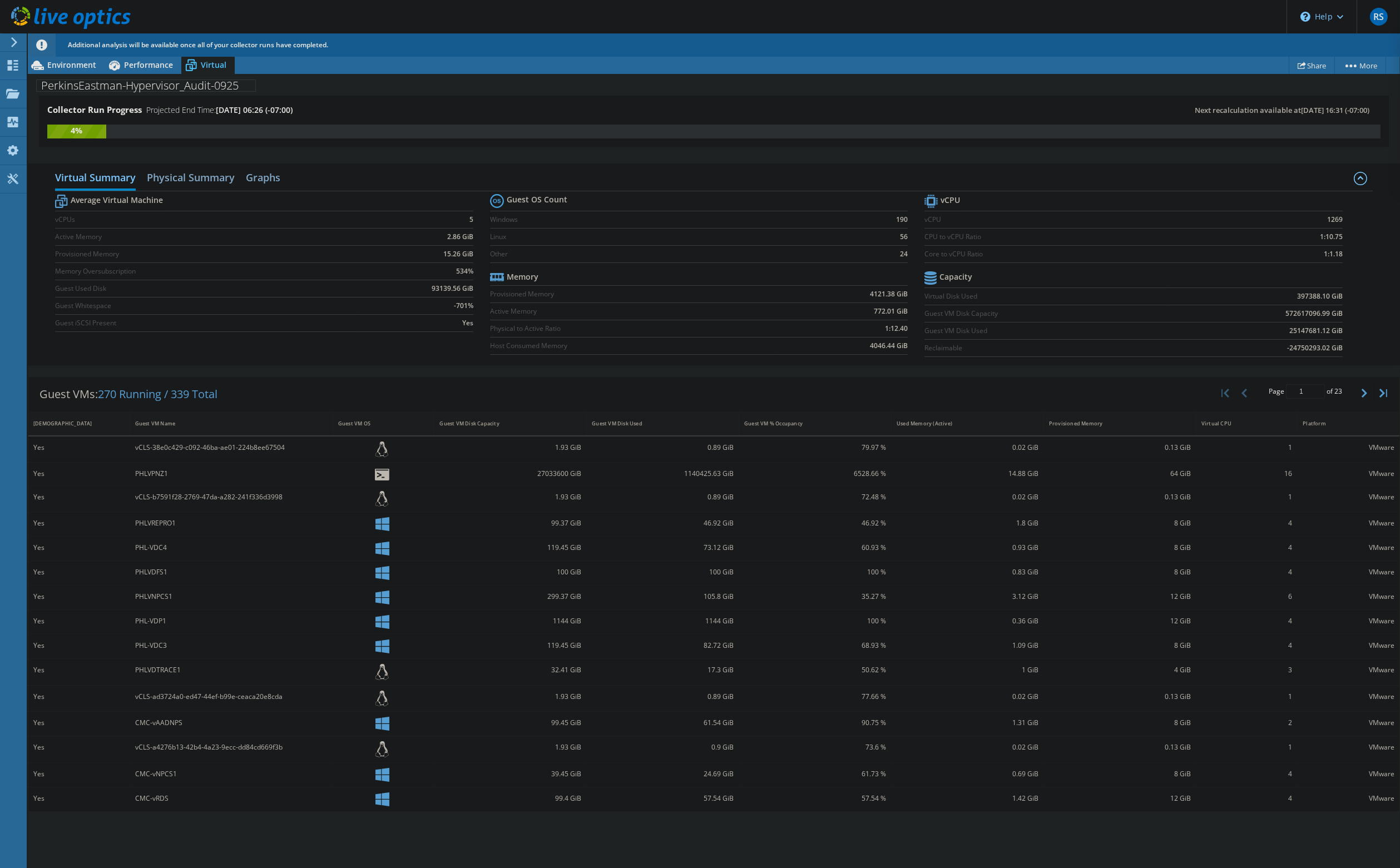
click at [128, 306] on label "Guest Whitespace" at bounding box center [205, 305] width 301 height 11
click at [76, 66] on span "Environment" at bounding box center [72, 64] width 49 height 11
